Goal: Task Accomplishment & Management: Complete application form

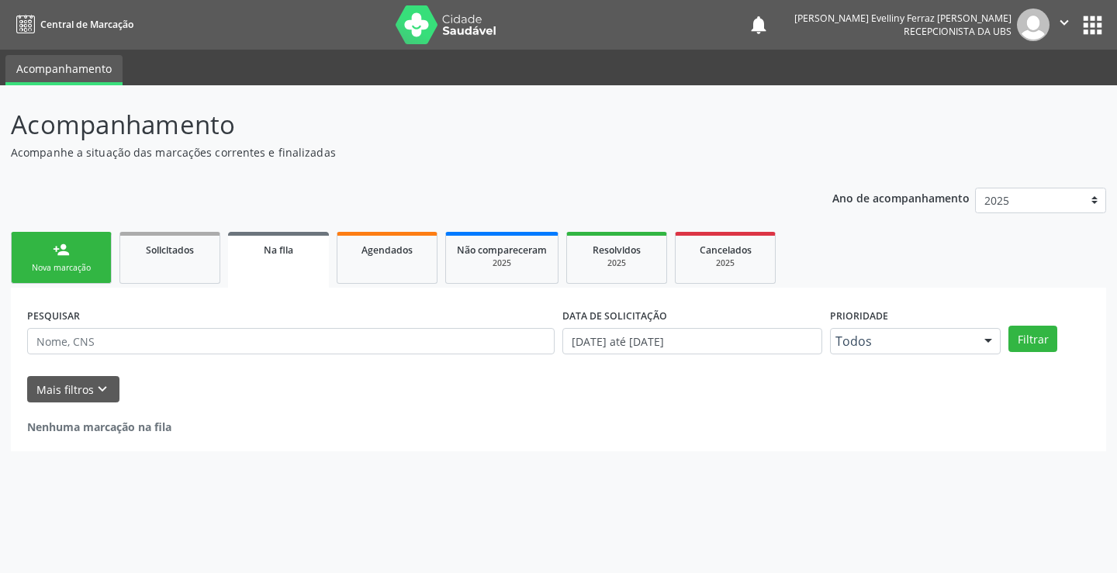
click at [99, 271] on div "Nova marcação" at bounding box center [62, 268] width 78 height 12
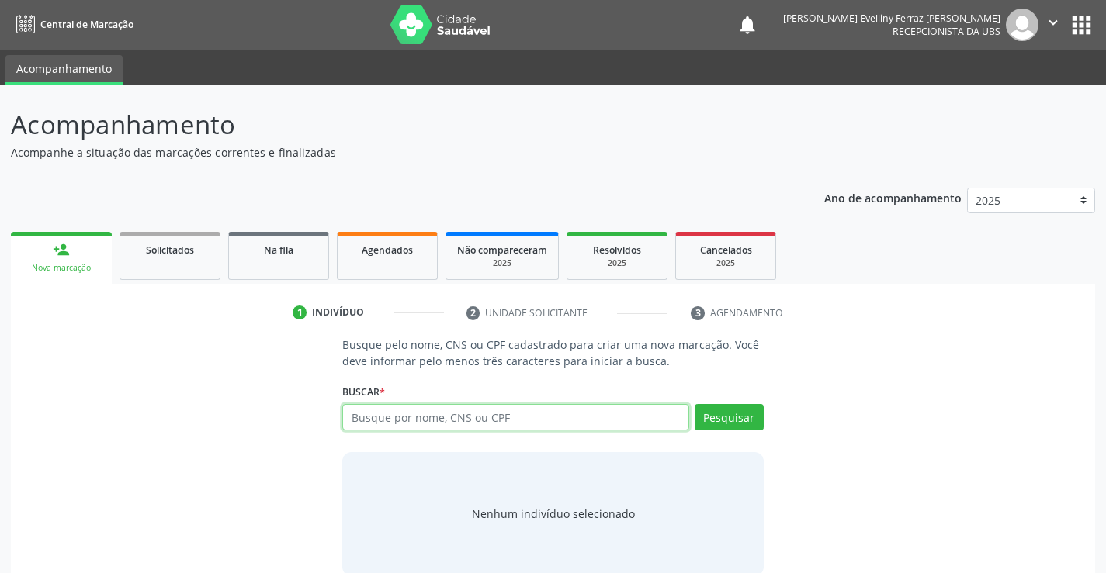
click at [564, 418] on input "text" at bounding box center [515, 417] width 346 height 26
type input "11000207480"
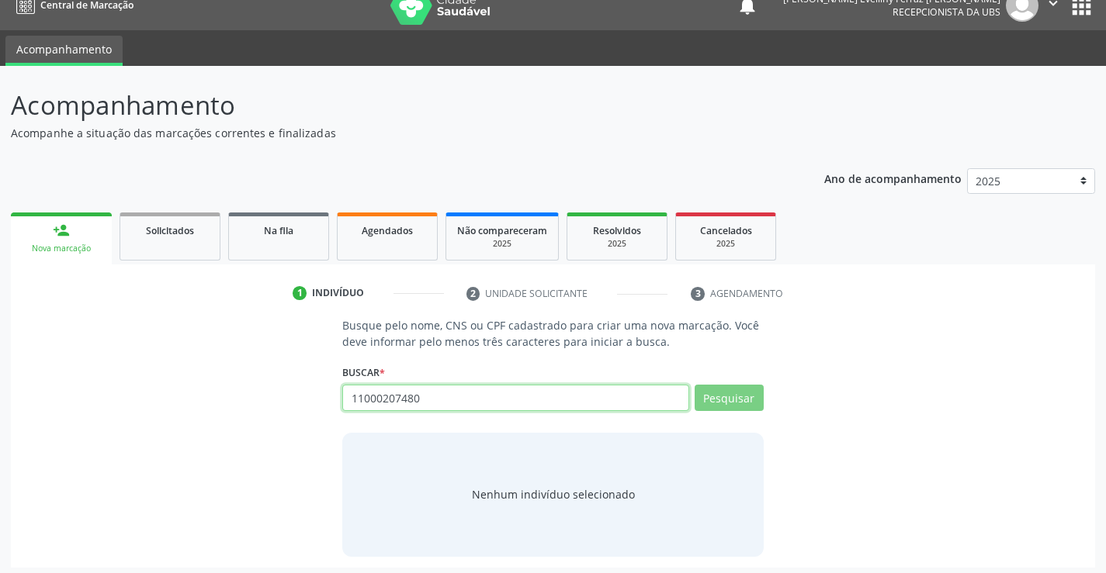
scroll to position [25, 0]
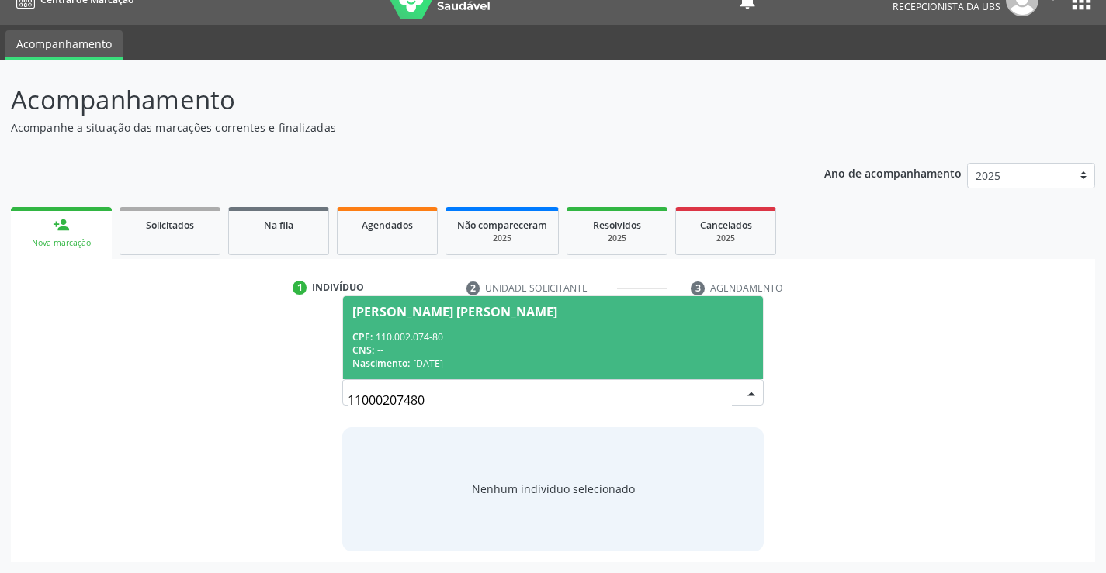
click at [584, 359] on div "Nascimento: [DATE]" at bounding box center [552, 363] width 400 height 13
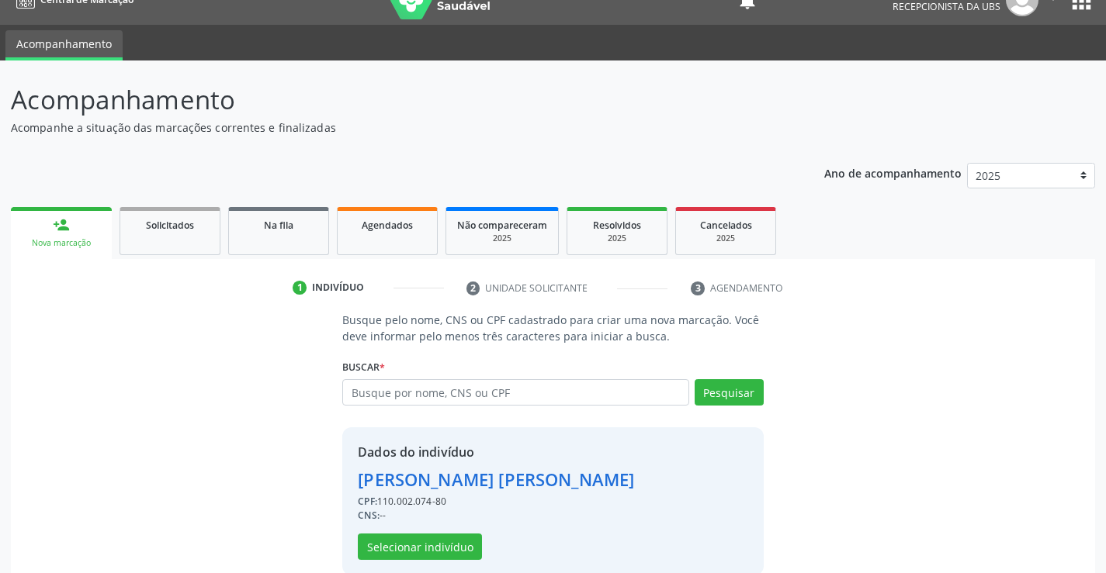
scroll to position [49, 0]
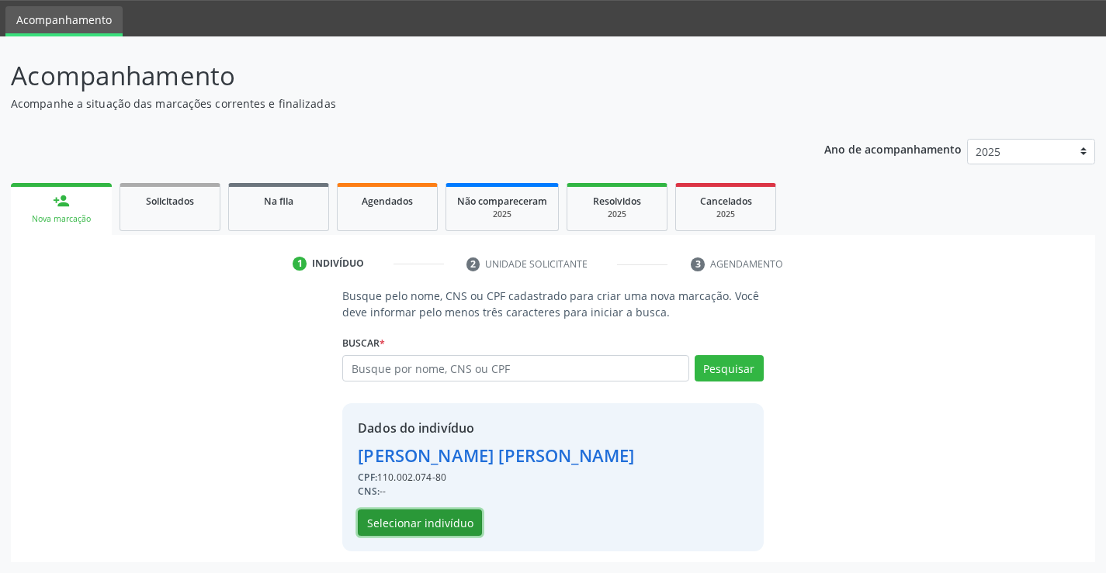
click at [399, 512] on button "Selecionar indivíduo" at bounding box center [420, 523] width 124 height 26
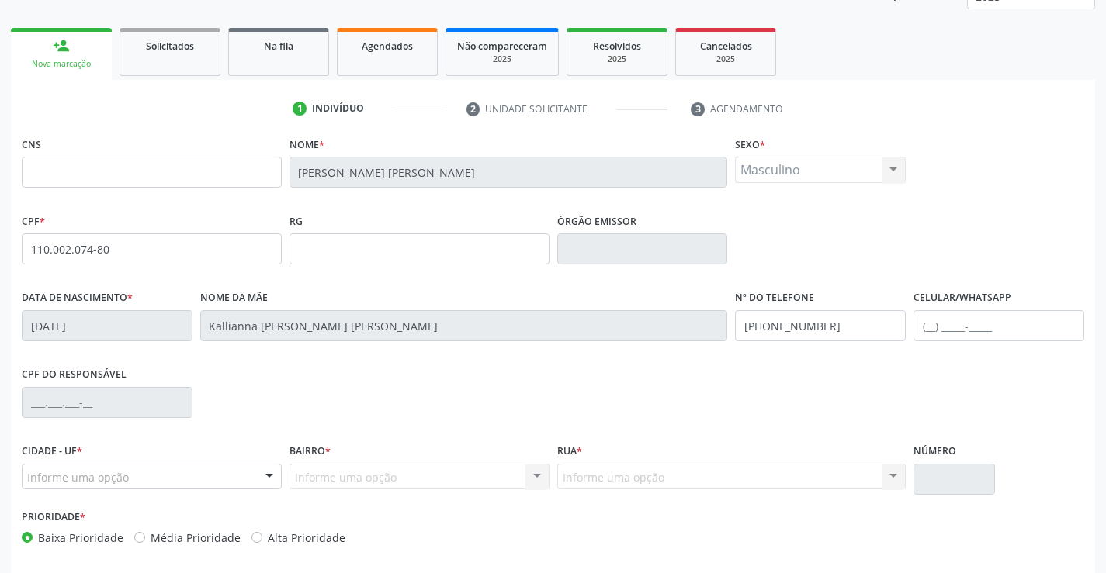
scroll to position [268, 0]
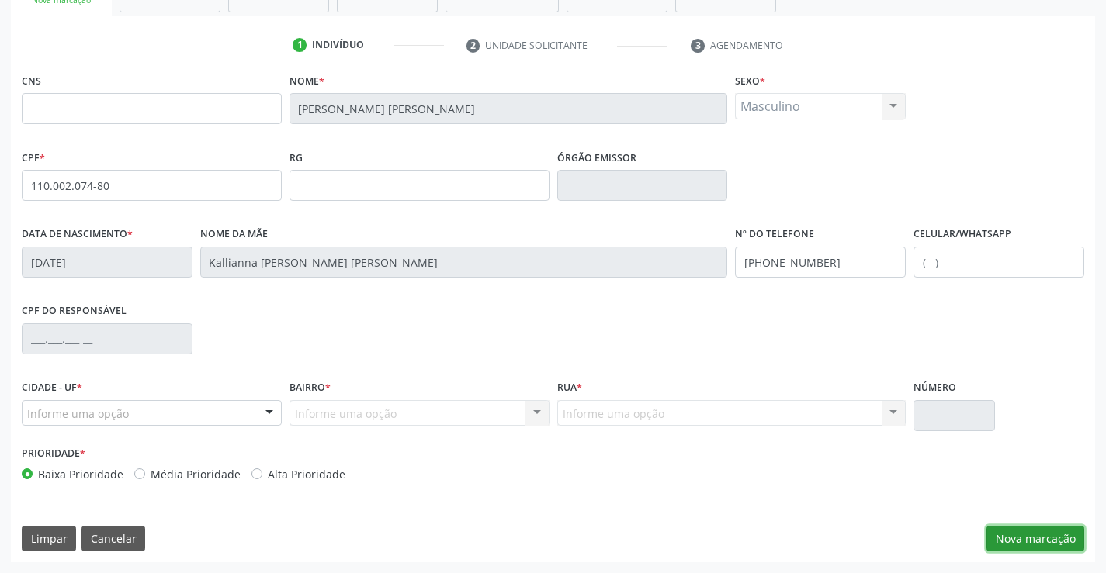
drag, startPoint x: 1056, startPoint y: 539, endPoint x: 873, endPoint y: 216, distance: 371.8
click at [873, 216] on div "CNS Nome * [PERSON_NAME] [PERSON_NAME] Sexo * Masculino Masculino Feminino Nenh…" at bounding box center [553, 316] width 1084 height 494
click at [933, 266] on input "text" at bounding box center [998, 262] width 171 height 31
type input "[PHONE_NUMBER]"
click at [1023, 552] on button "Nova marcação" at bounding box center [1035, 539] width 98 height 26
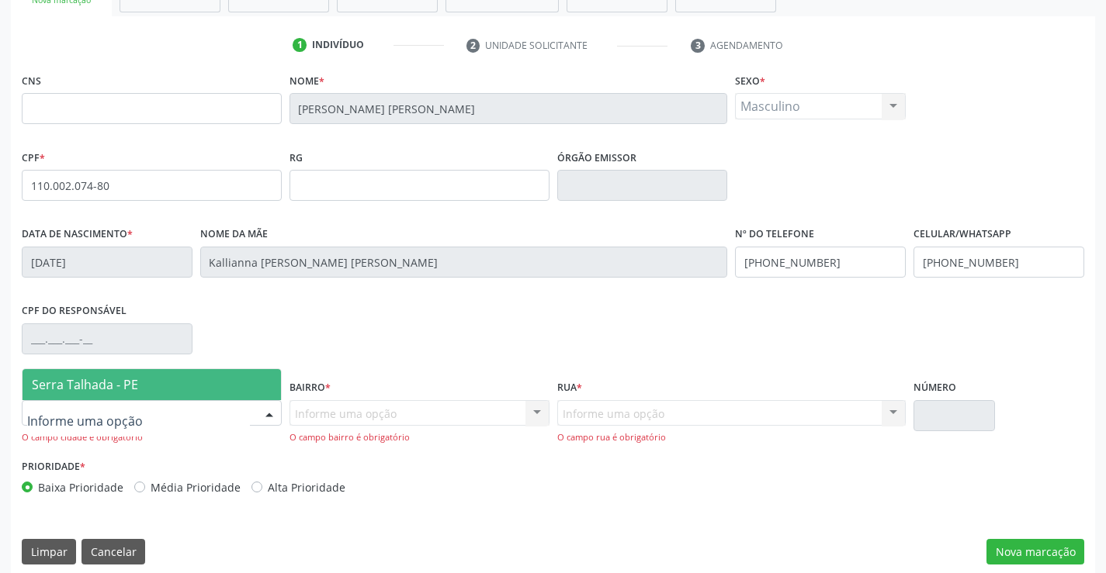
click at [183, 411] on div at bounding box center [152, 413] width 260 height 26
click at [173, 390] on span "Serra Talhada - PE" at bounding box center [152, 384] width 258 height 31
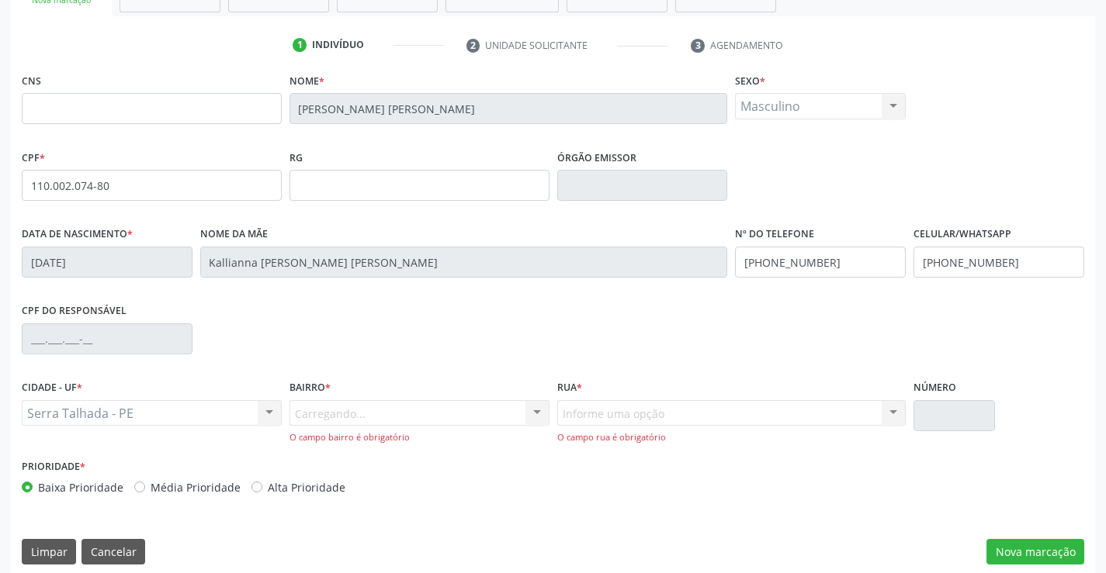
drag, startPoint x: 287, startPoint y: 406, endPoint x: 302, endPoint y: 408, distance: 14.9
click at [290, 406] on div "Bairro * [GEOGRAPHIC_DATA]... Nenhum resultado encontrado para: " " Nenhuma opç…" at bounding box center [420, 415] width 268 height 79
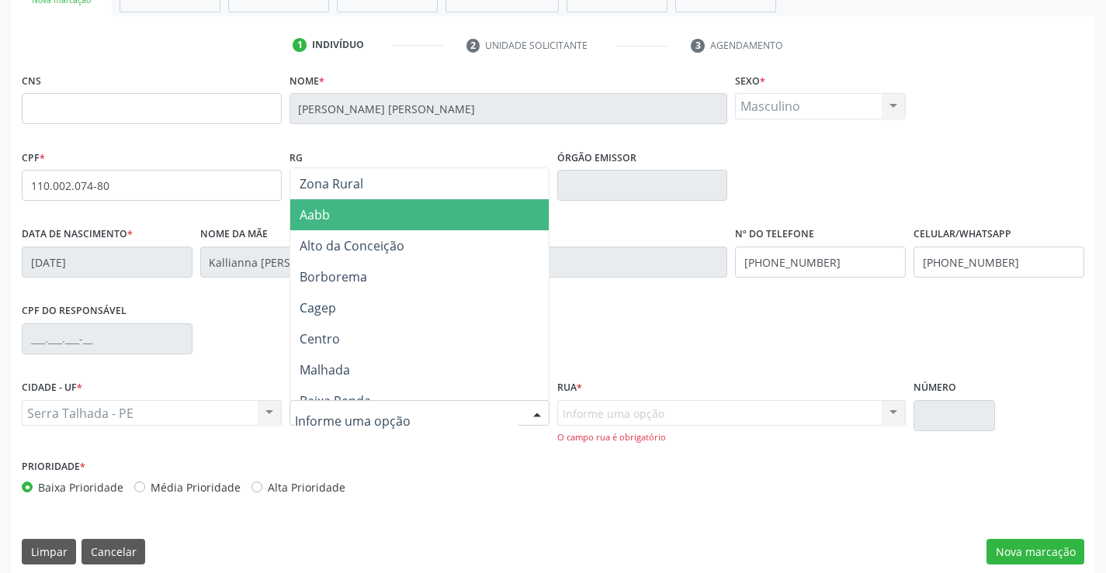
click at [341, 210] on span "Aabb" at bounding box center [464, 214] width 348 height 31
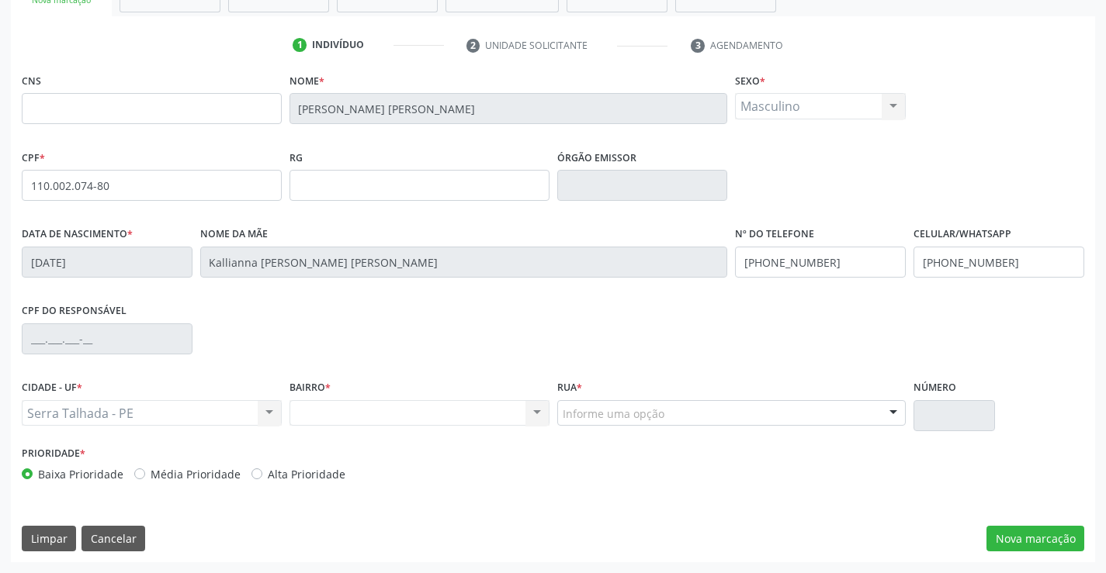
click at [934, 447] on div "Prioridade * Baixa Prioridade Média Prioridade Alta Prioridade" at bounding box center [553, 467] width 1070 height 51
click at [1036, 539] on button "Nova marcação" at bounding box center [1035, 539] width 98 height 26
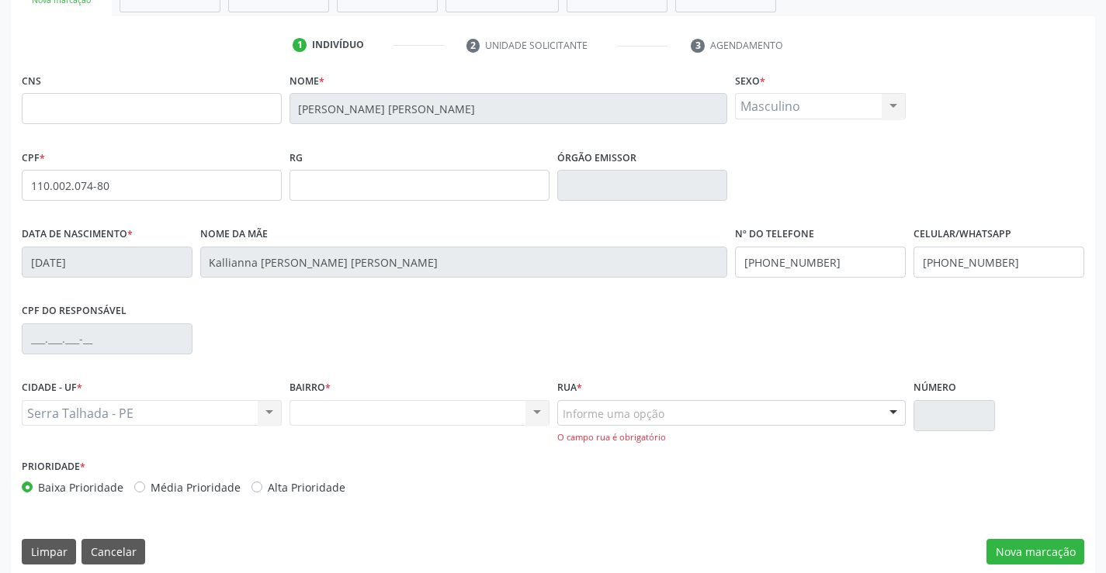
click at [703, 401] on div "Informe uma opção" at bounding box center [731, 413] width 349 height 26
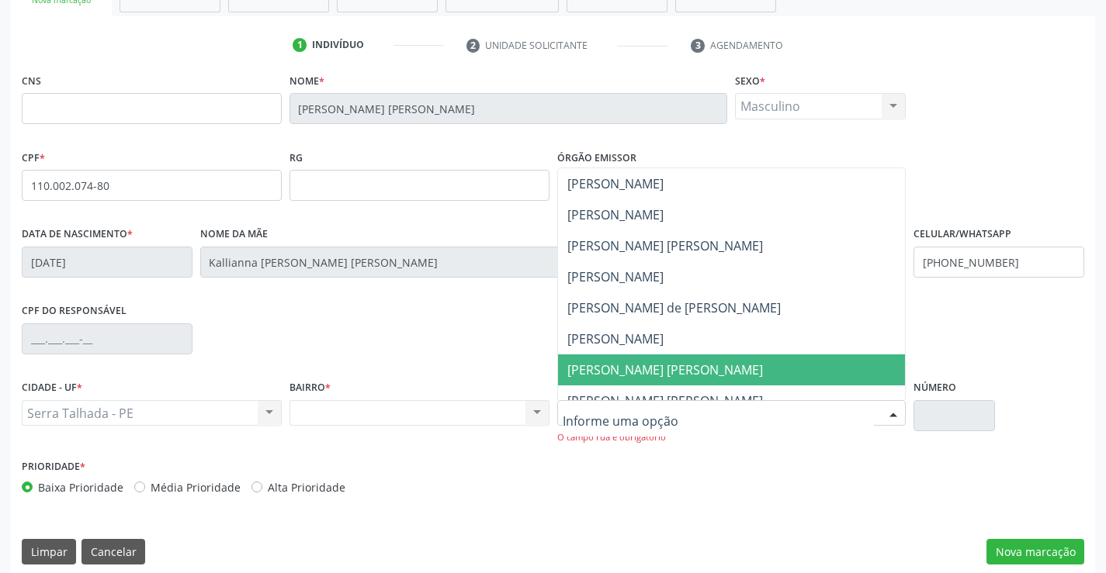
click at [698, 372] on span "[PERSON_NAME] [PERSON_NAME]" at bounding box center [665, 370] width 196 height 17
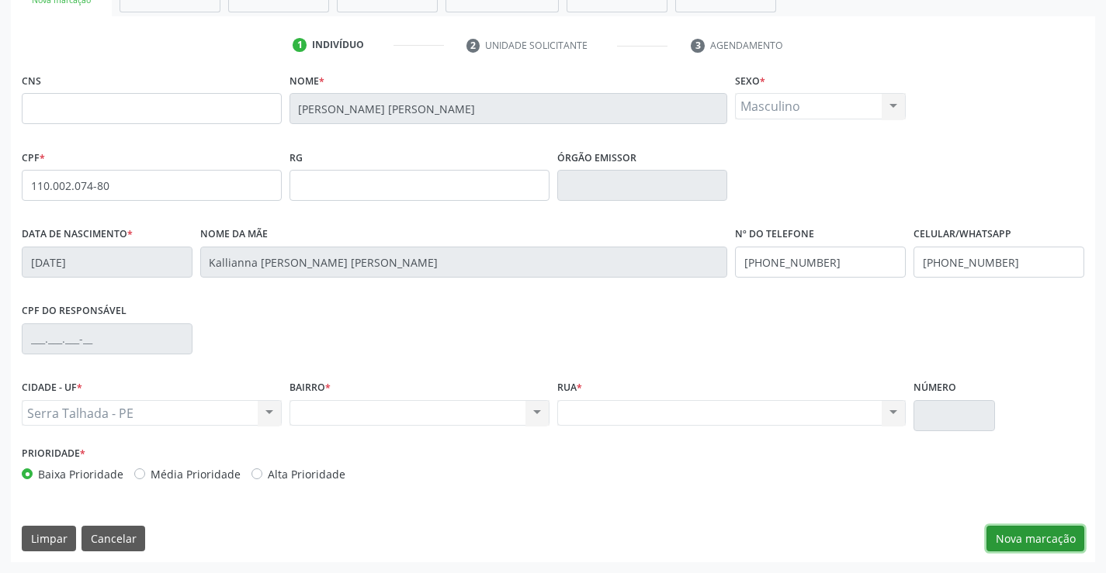
click at [1058, 549] on button "Nova marcação" at bounding box center [1035, 539] width 98 height 26
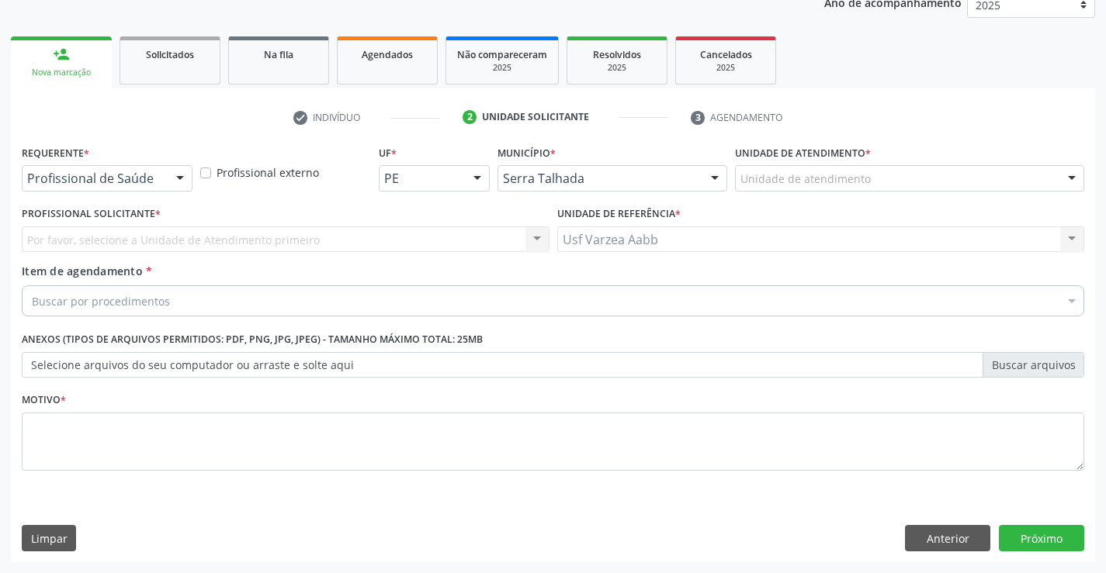
scroll to position [196, 0]
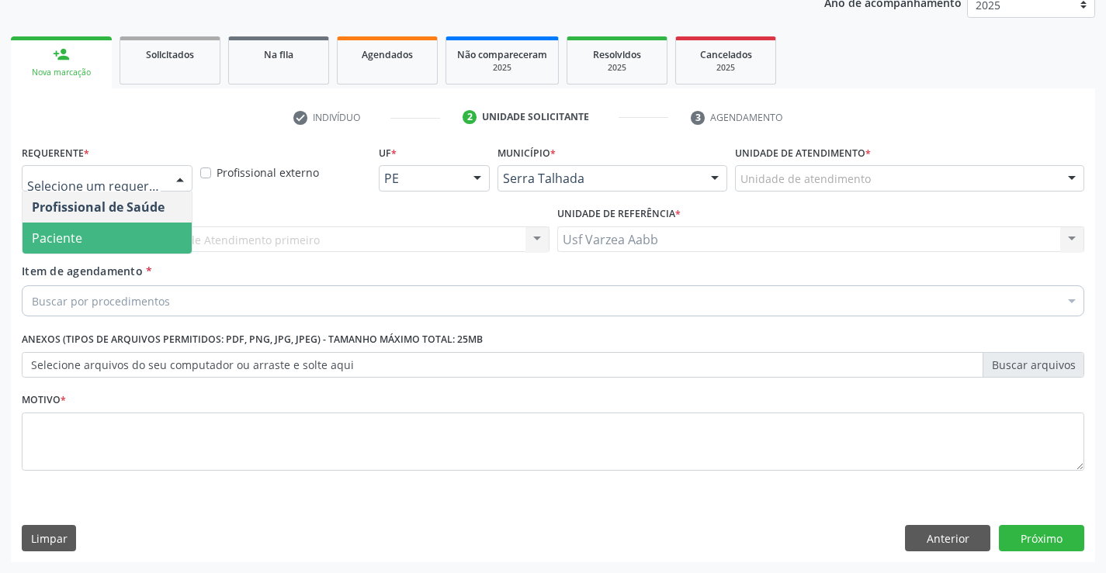
click at [158, 234] on span "Paciente" at bounding box center [107, 238] width 169 height 31
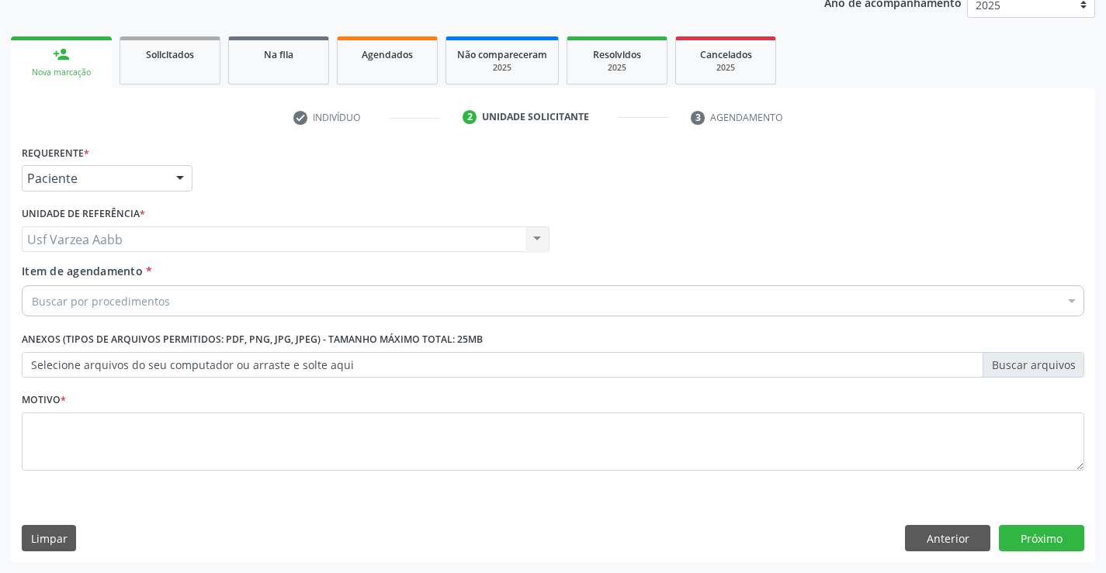
click at [136, 314] on div "Buscar por procedimentos" at bounding box center [553, 301] width 1062 height 31
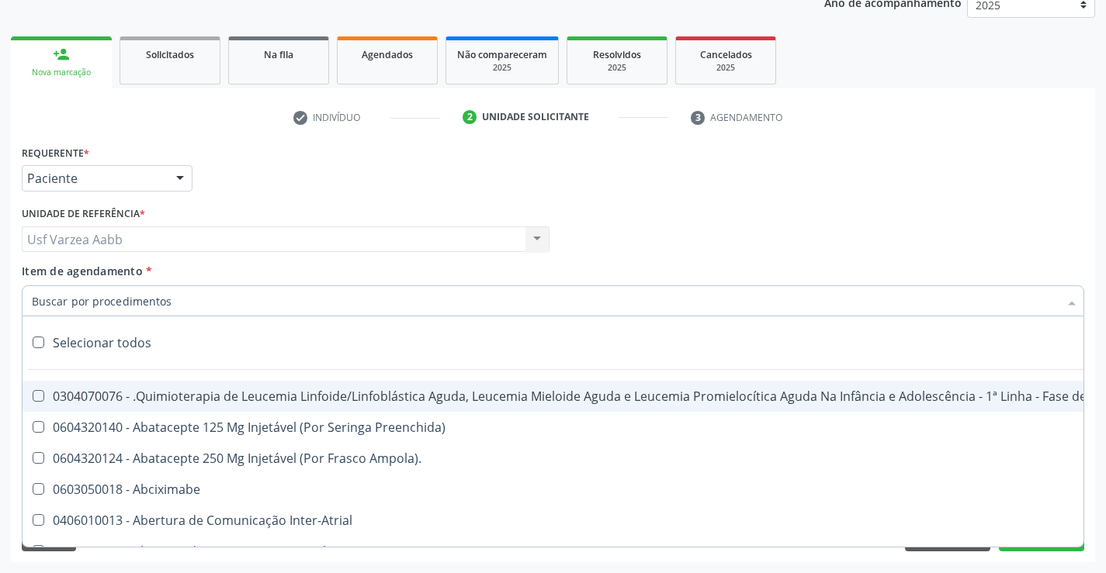
click at [137, 304] on input "Item de agendamento *" at bounding box center [545, 301] width 1027 height 31
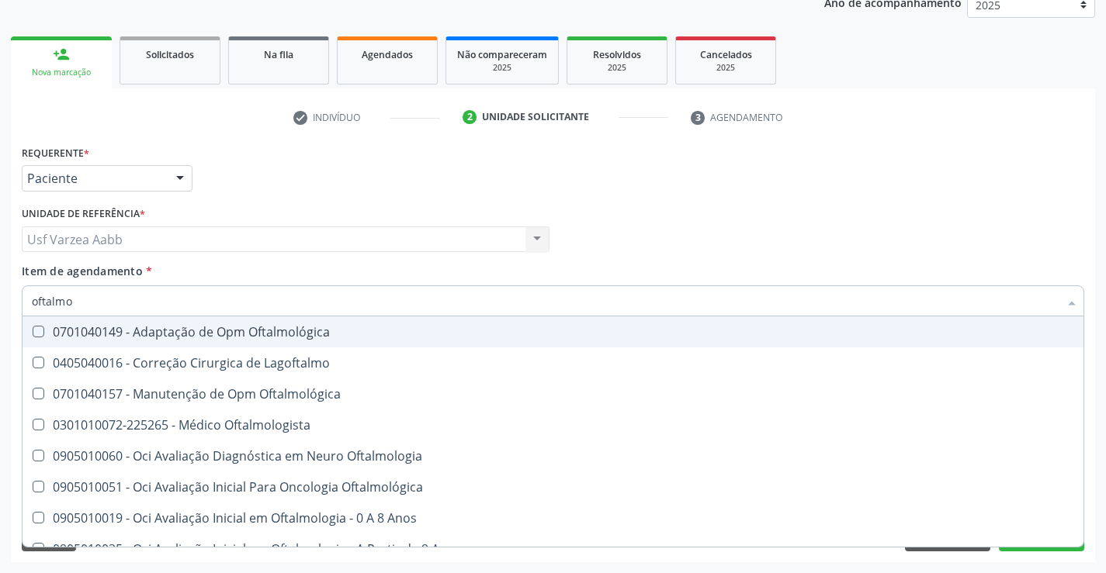
type input "oftalmol"
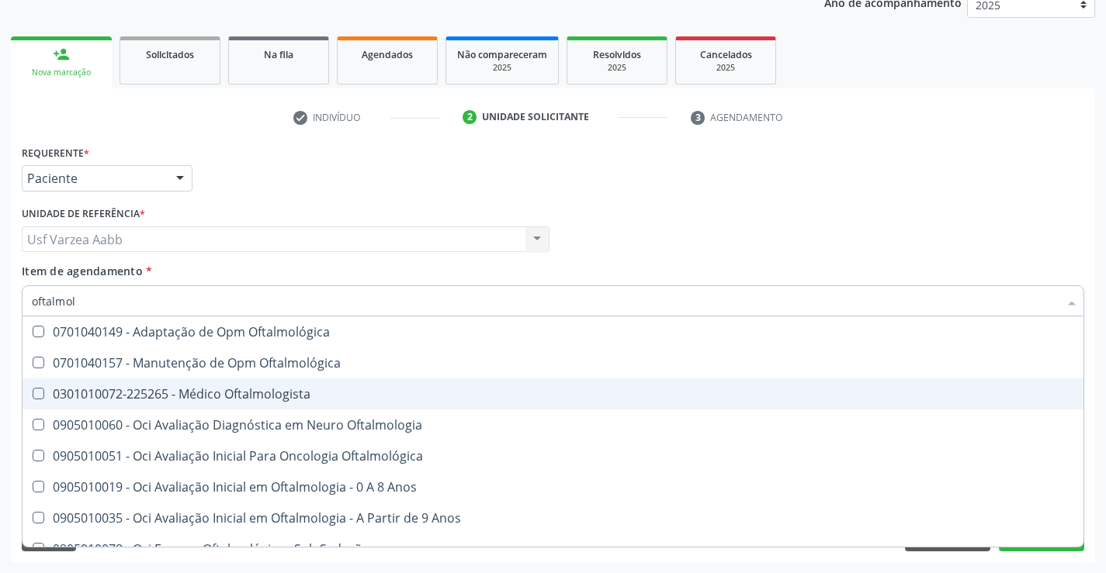
click at [147, 385] on span "0301010072-225265 - Médico Oftalmologista" at bounding box center [553, 394] width 1061 height 31
checkbox Oftalmologista "true"
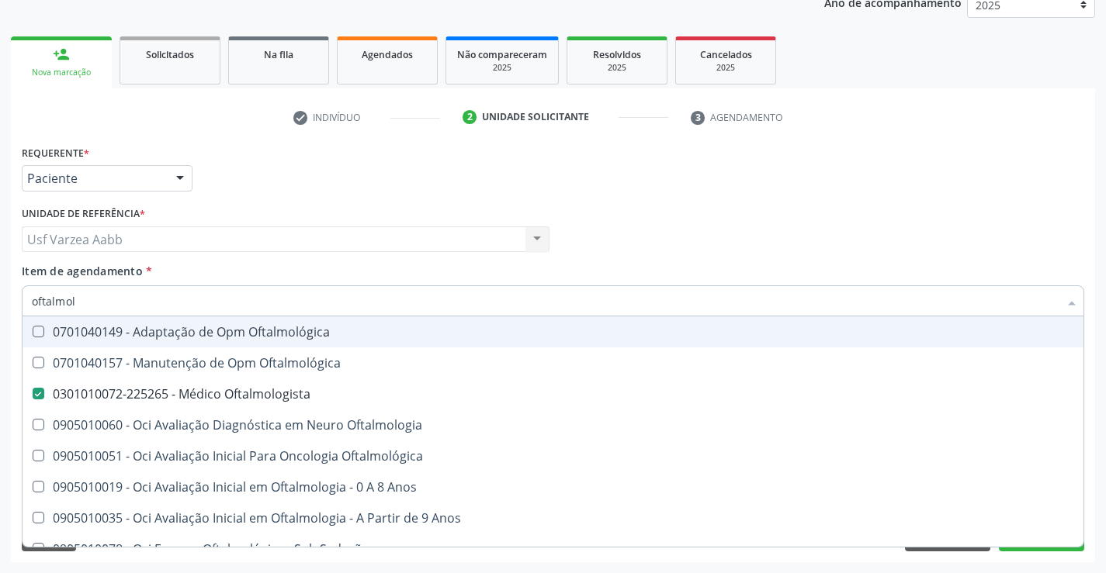
click at [678, 240] on div "Profissional Solicitante Por favor, selecione a Unidade de Atendimento primeiro…" at bounding box center [553, 233] width 1070 height 61
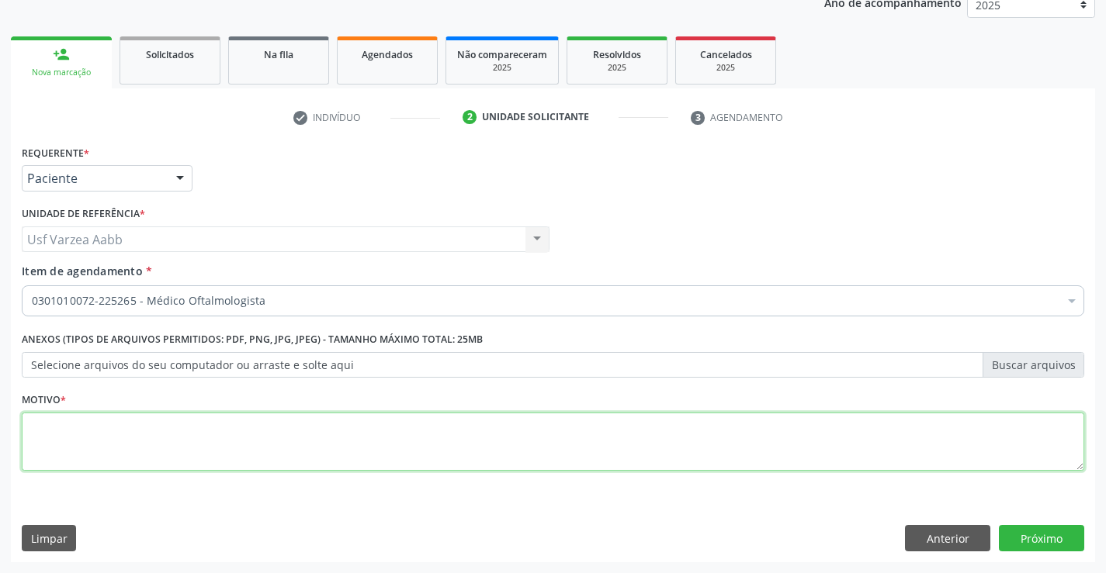
click at [100, 419] on textarea at bounding box center [553, 442] width 1062 height 59
type textarea "x"
click at [1051, 531] on button "Próximo" at bounding box center [1041, 538] width 85 height 26
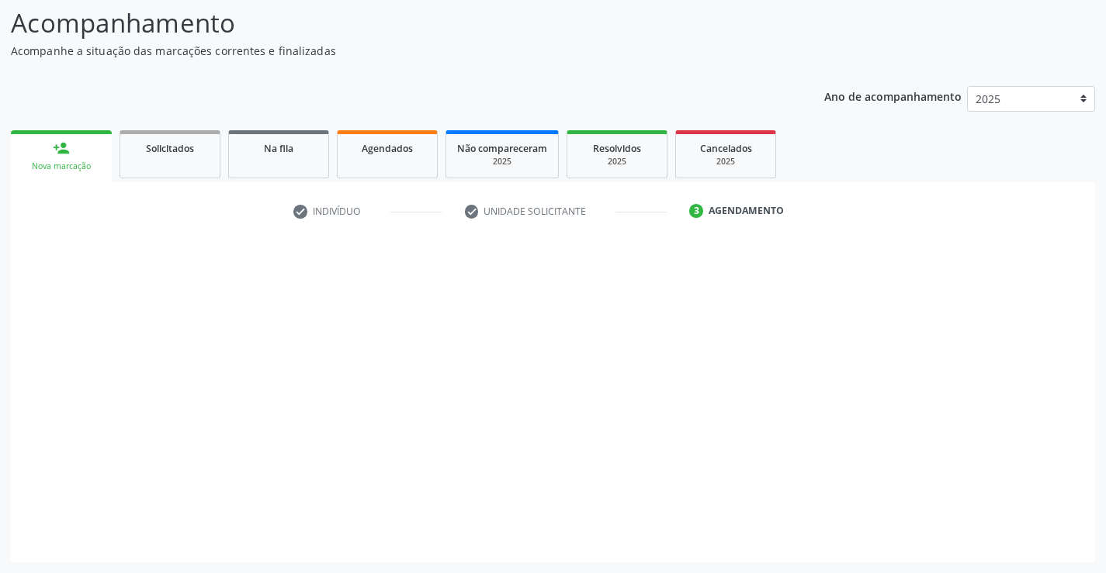
scroll to position [102, 0]
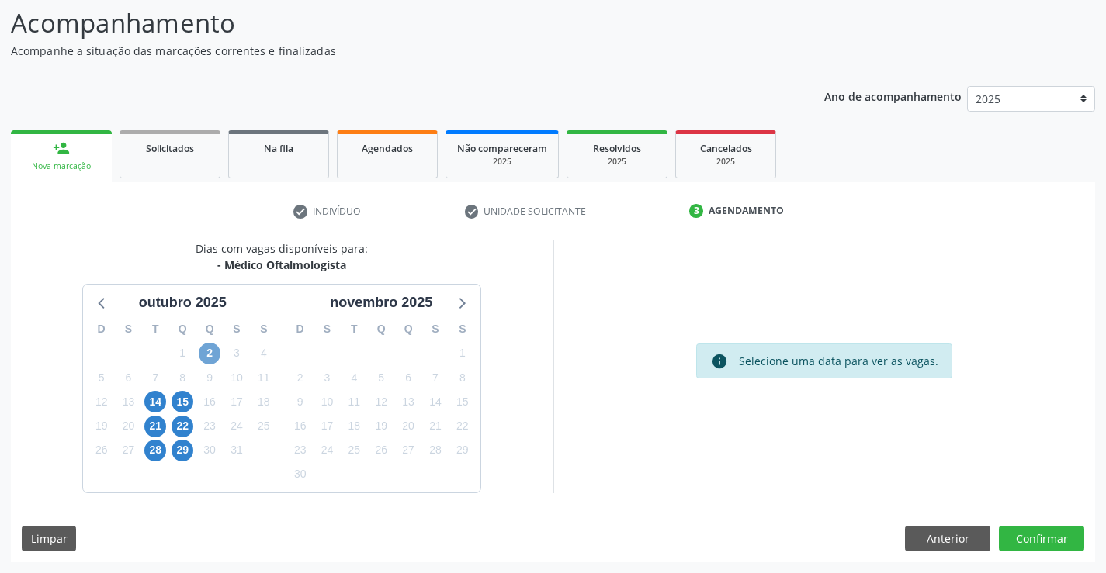
click at [207, 359] on span "2" at bounding box center [210, 354] width 22 height 22
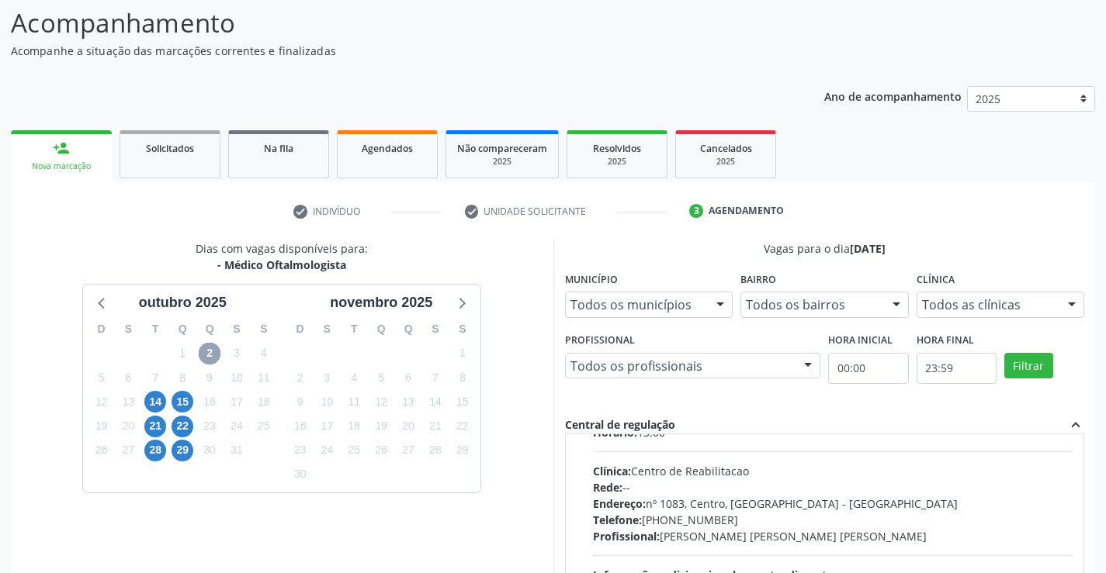
scroll to position [0, 0]
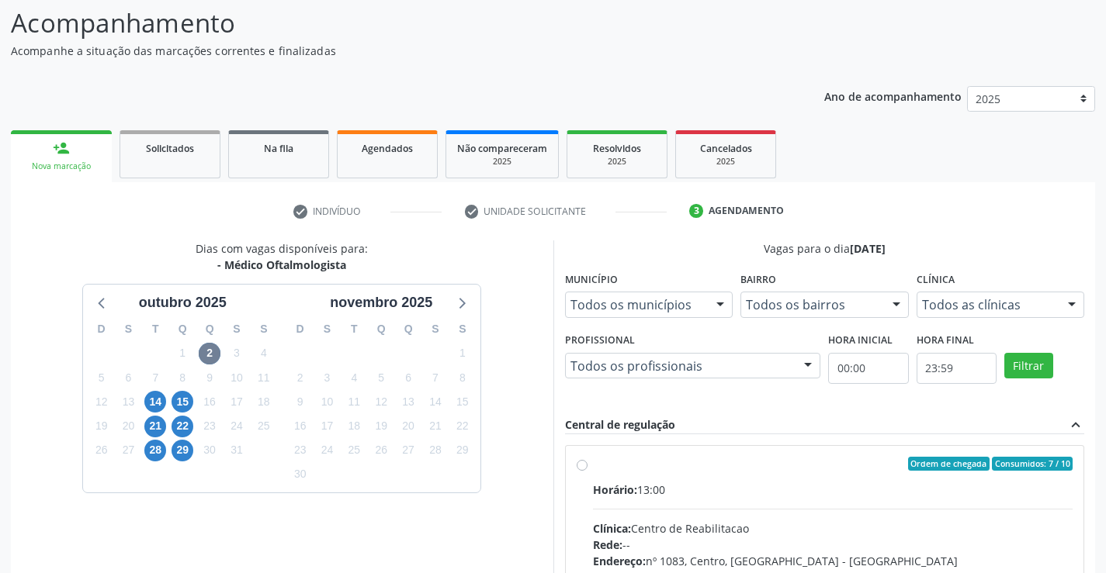
click at [593, 470] on label "Ordem de chegada Consumidos: 7 / 10 Horário: 13:00 Clínica: Centro de Reabilita…" at bounding box center [833, 576] width 480 height 238
click at [578, 470] on input "Ordem de chegada Consumidos: 7 / 10 Horário: 13:00 Clínica: Centro de Reabilita…" at bounding box center [582, 464] width 11 height 14
radio input "true"
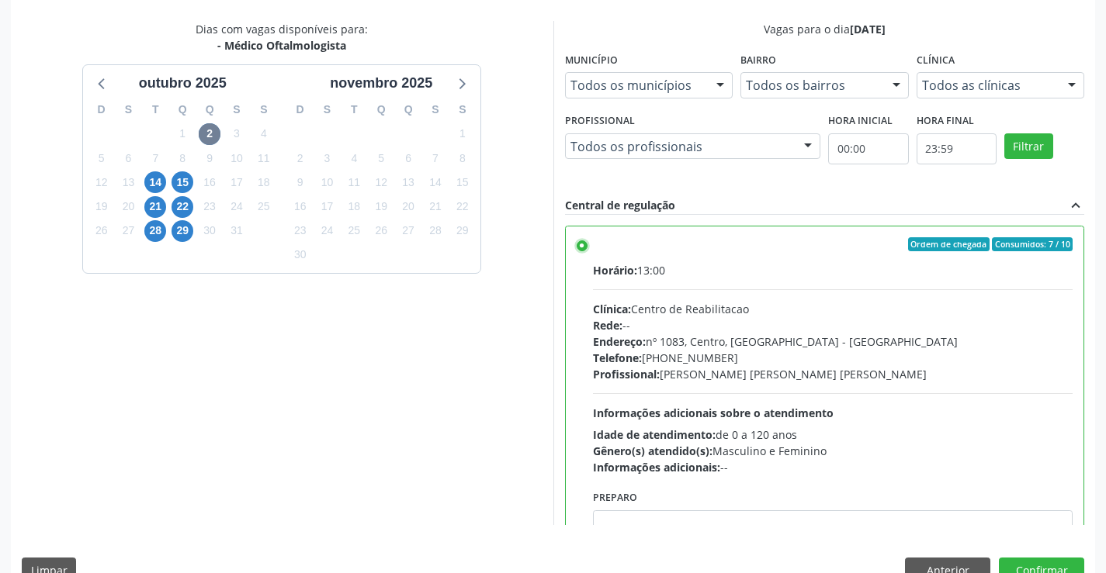
scroll to position [354, 0]
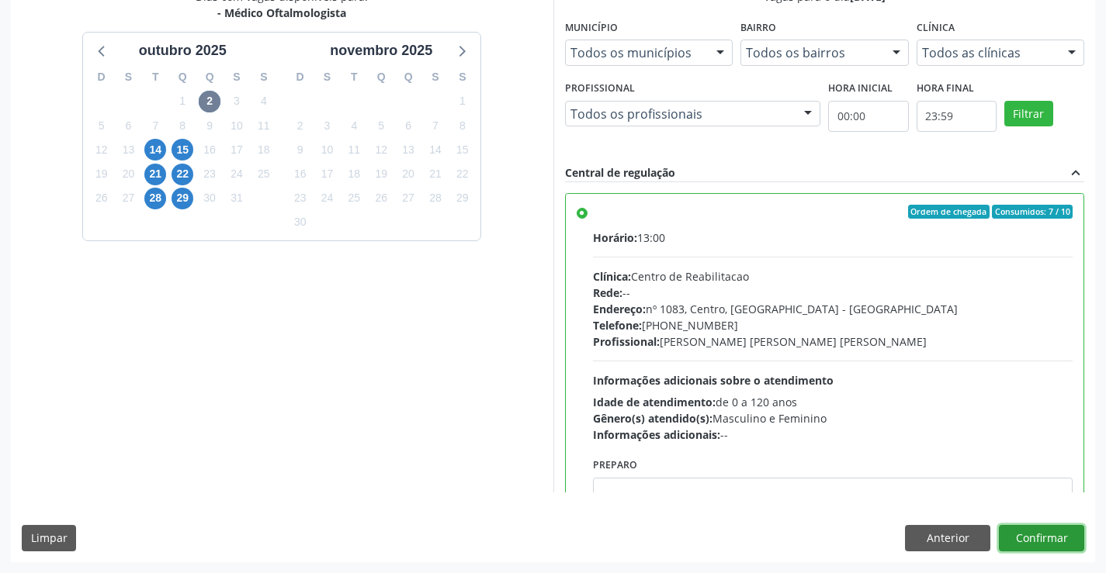
click at [1073, 546] on button "Confirmar" at bounding box center [1041, 538] width 85 height 26
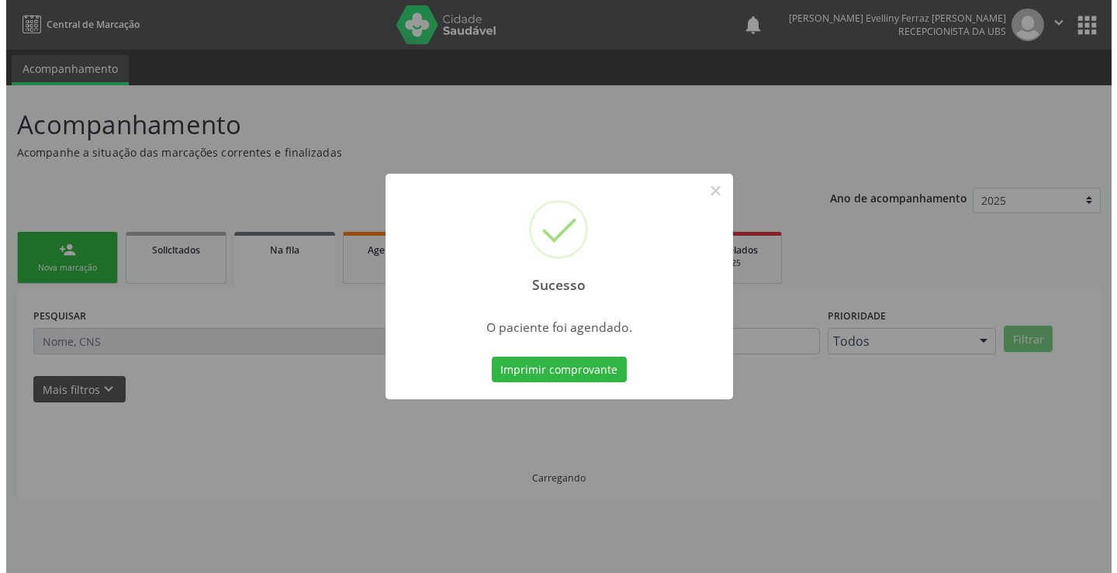
scroll to position [0, 0]
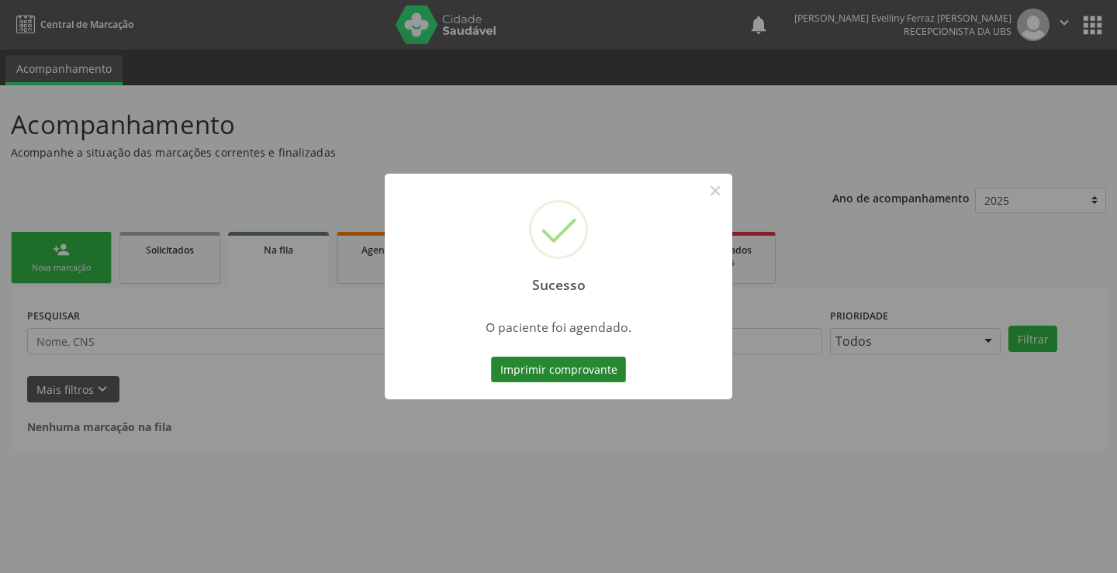
click at [533, 357] on button "Imprimir comprovante" at bounding box center [558, 370] width 135 height 26
